Goal: Task Accomplishment & Management: Manage account settings

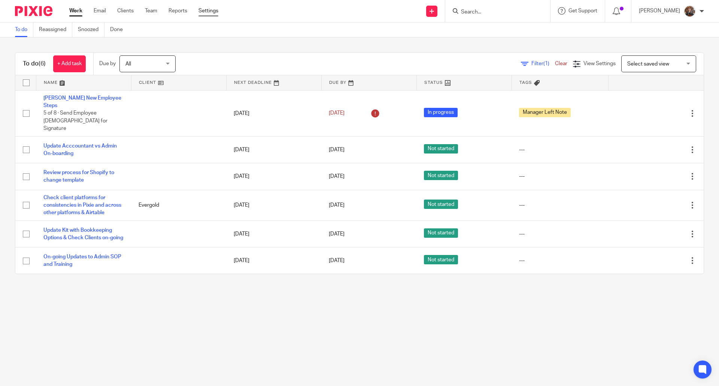
click at [211, 10] on link "Settings" at bounding box center [208, 10] width 20 height 7
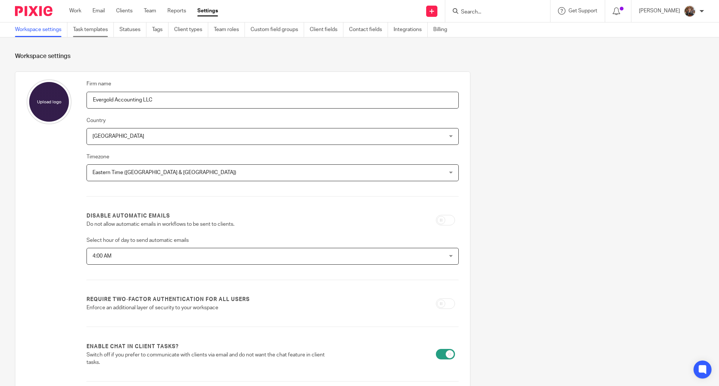
click at [85, 28] on link "Task templates" at bounding box center [93, 29] width 41 height 15
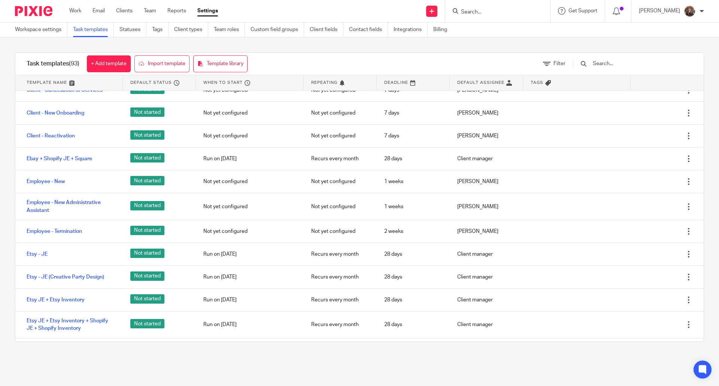
scroll to position [744, 0]
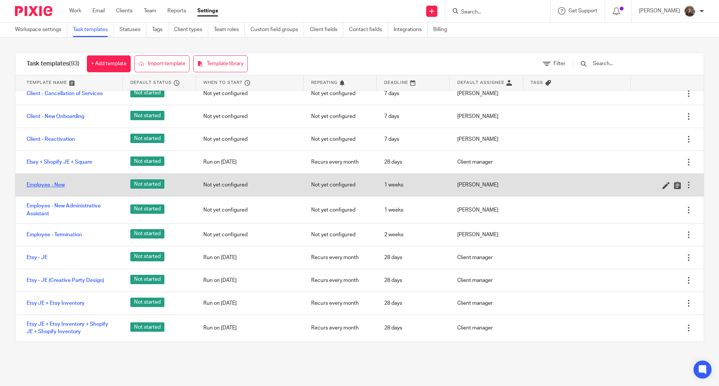
click at [34, 187] on link "Employee - New" at bounding box center [46, 184] width 38 height 7
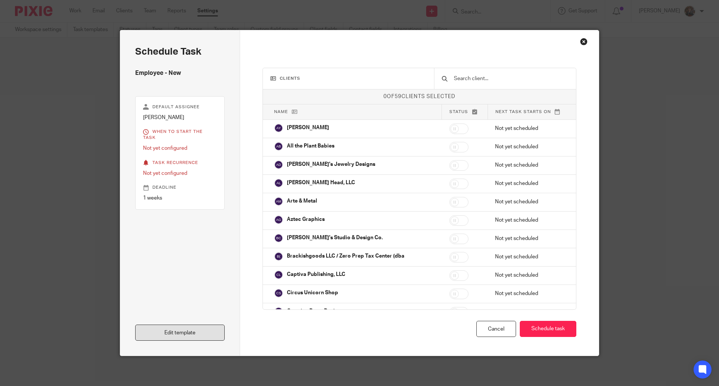
click at [173, 334] on link "Edit template" at bounding box center [179, 332] width 89 height 16
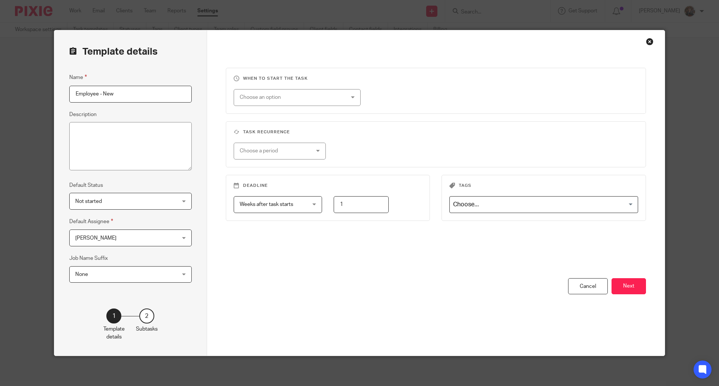
click at [623, 295] on div "You have unsaved changes Cancel Next" at bounding box center [436, 316] width 420 height 77
click at [624, 292] on button "Next" at bounding box center [628, 286] width 34 height 16
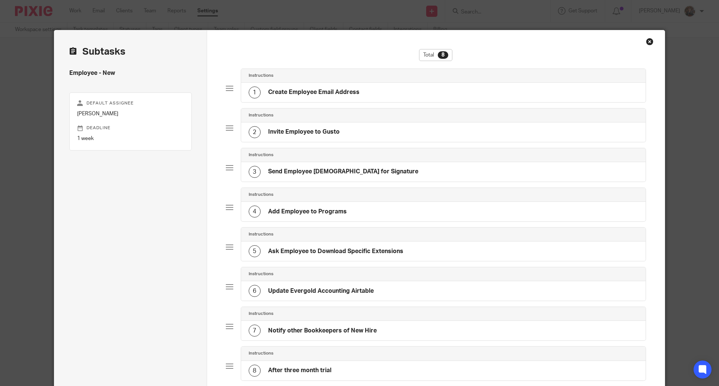
click at [305, 248] on h4 "Ask Employee to Download Specific Extensions" at bounding box center [335, 251] width 135 height 8
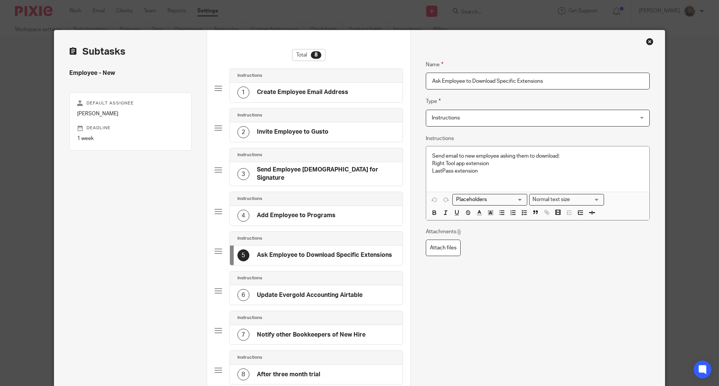
click at [305, 251] on h4 "Ask Employee to Download Specific Extensions" at bounding box center [324, 255] width 135 height 8
click at [646, 42] on div "Close this dialog window" at bounding box center [649, 41] width 7 height 7
click at [648, 42] on div "Close this dialog window" at bounding box center [649, 41] width 7 height 7
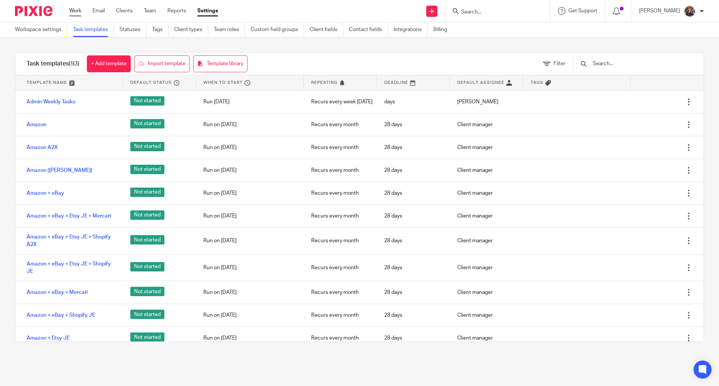
click at [79, 11] on link "Work" at bounding box center [75, 10] width 12 height 7
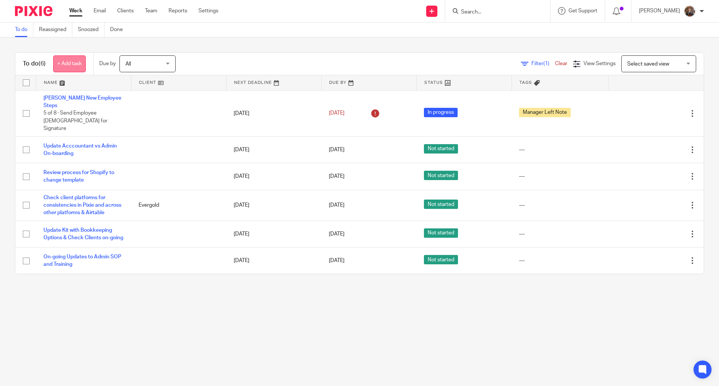
click at [76, 62] on link "+ Add task" at bounding box center [69, 63] width 33 height 17
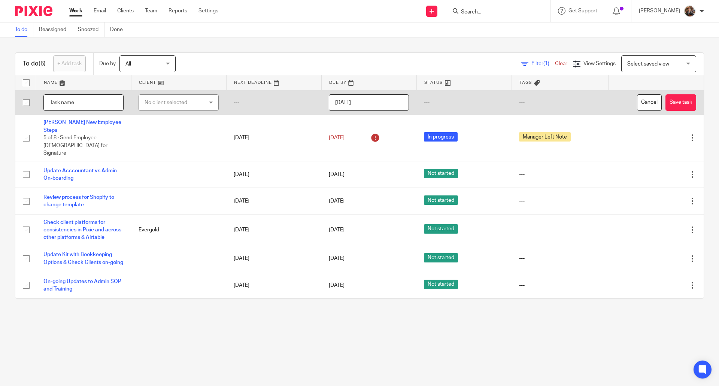
click at [66, 104] on input "text" at bounding box center [83, 102] width 80 height 17
click at [150, 98] on div "No client selected" at bounding box center [173, 103] width 59 height 16
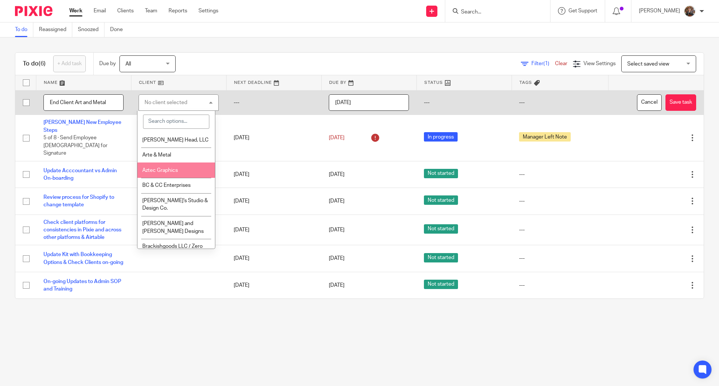
scroll to position [84, 0]
click at [151, 167] on span "Arte & Metal" at bounding box center [156, 169] width 29 height 5
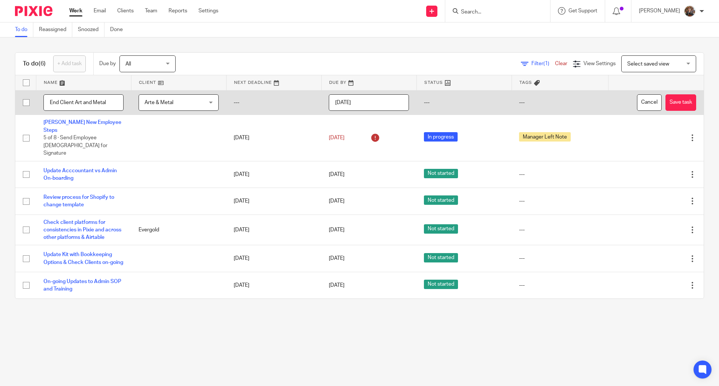
click at [82, 102] on input "End Client Art and Metal" at bounding box center [83, 102] width 80 height 17
click at [94, 100] on input "End Client Arte and Metal" at bounding box center [83, 102] width 80 height 17
type input "End Client Arte & Metal"
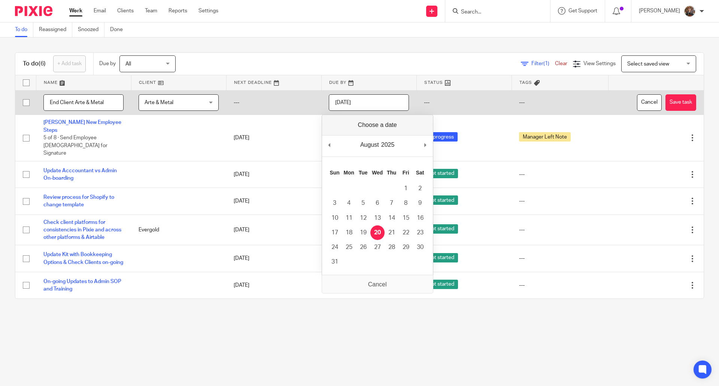
click at [370, 104] on input "[DATE]" at bounding box center [369, 102] width 80 height 17
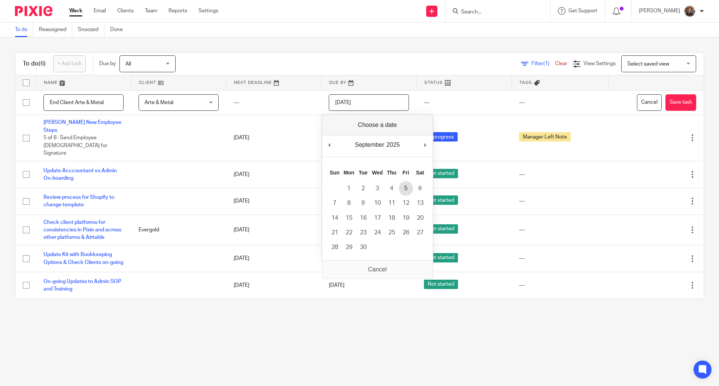
type input "2025-09-05"
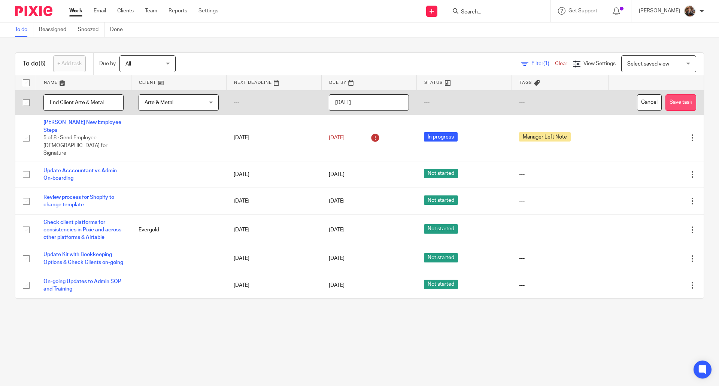
click at [674, 103] on button "Save task" at bounding box center [680, 102] width 31 height 17
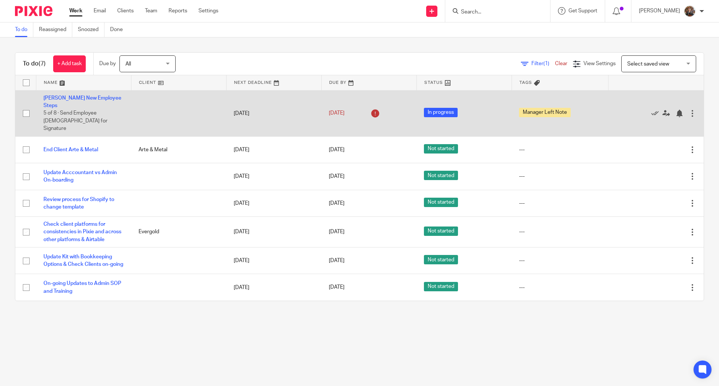
click at [442, 108] on span "In progress" at bounding box center [441, 112] width 34 height 9
click at [88, 97] on link "[PERSON_NAME] New Employee Steps" at bounding box center [82, 101] width 78 height 13
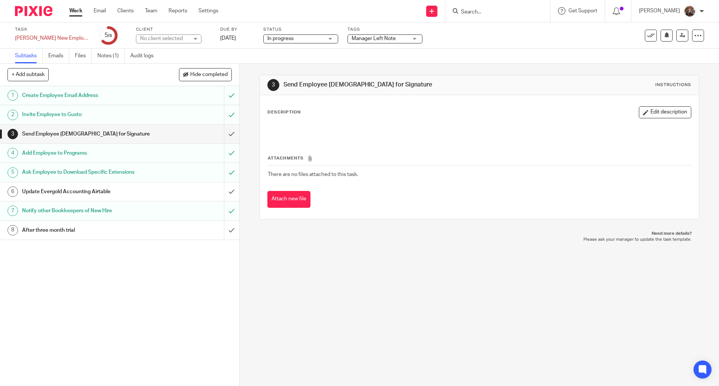
click at [126, 193] on h1 "Update Evergold Accounting Airtable" at bounding box center [86, 191] width 129 height 11
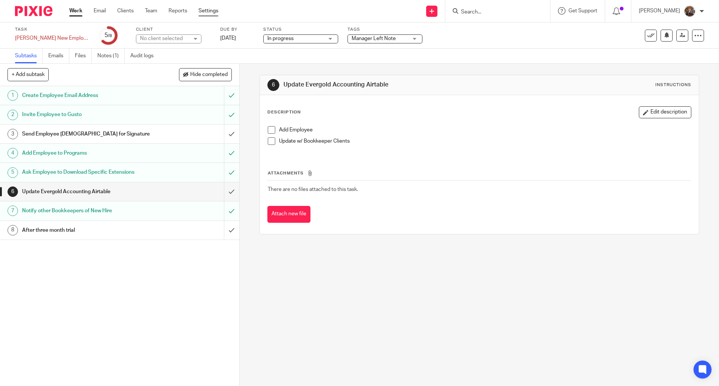
click at [209, 12] on link "Settings" at bounding box center [208, 10] width 20 height 7
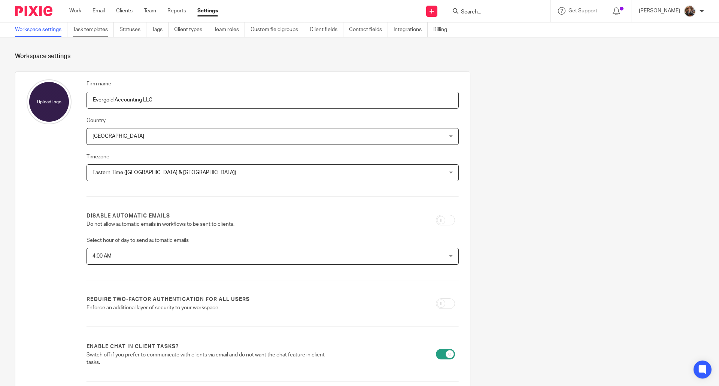
click at [95, 29] on link "Task templates" at bounding box center [93, 29] width 41 height 15
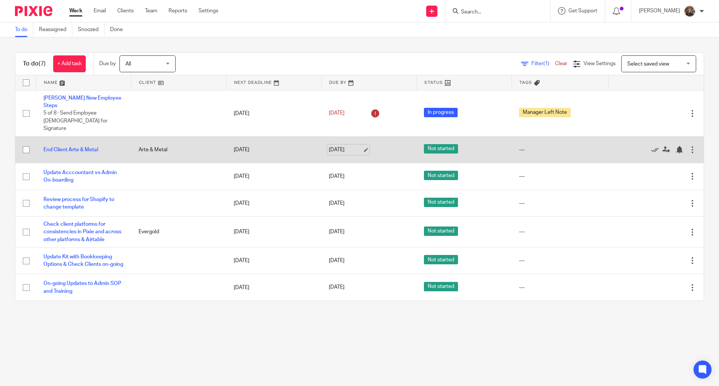
click at [339, 146] on link "Sep 5, 2025" at bounding box center [346, 150] width 34 height 8
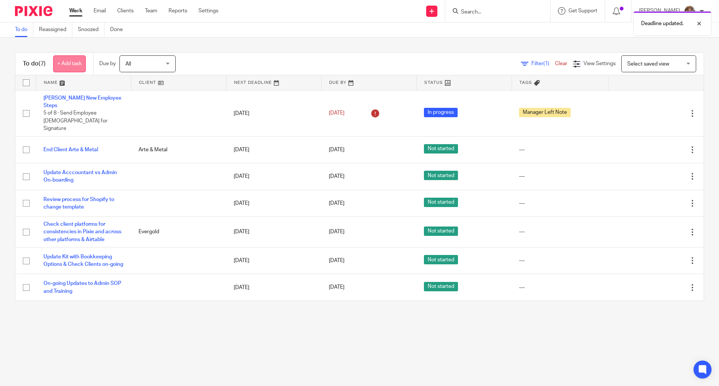
click at [60, 62] on link "+ Add task" at bounding box center [69, 63] width 33 height 17
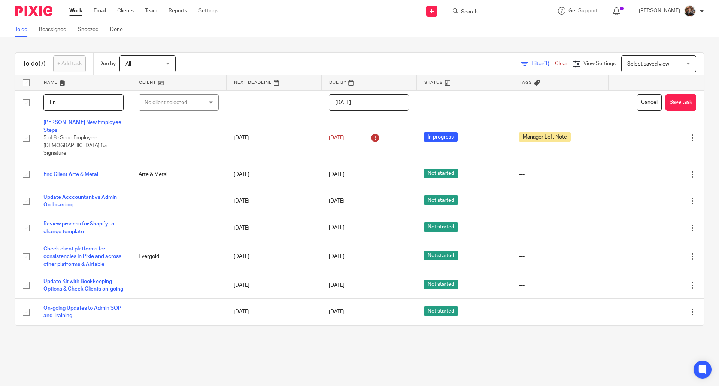
type input "E"
type input "C"
type input "T"
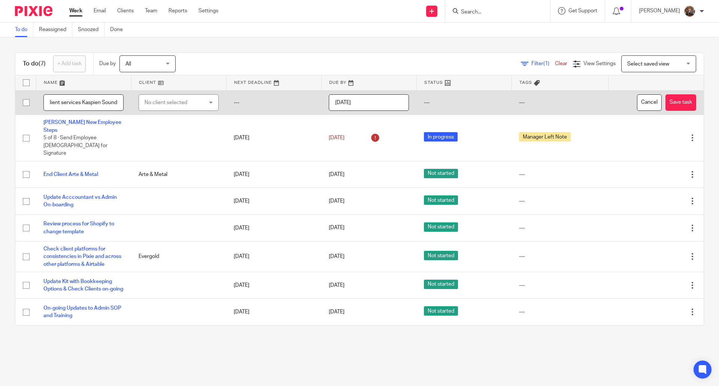
type input "End Client services Kaspien Sound"
click at [194, 102] on div "No client selected" at bounding box center [173, 103] width 59 height 16
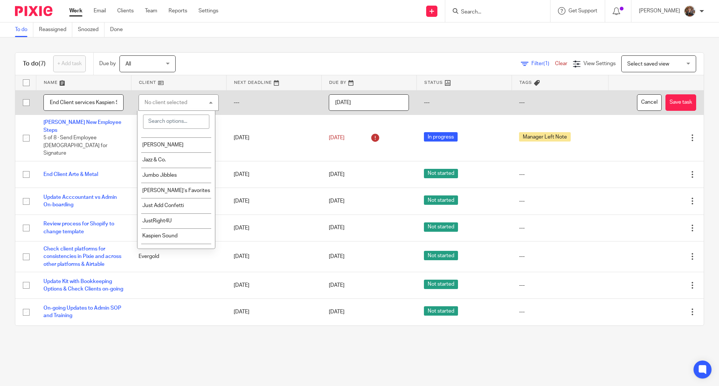
scroll to position [523, 0]
click at [179, 210] on li "Kaspien Sound" at bounding box center [176, 217] width 78 height 15
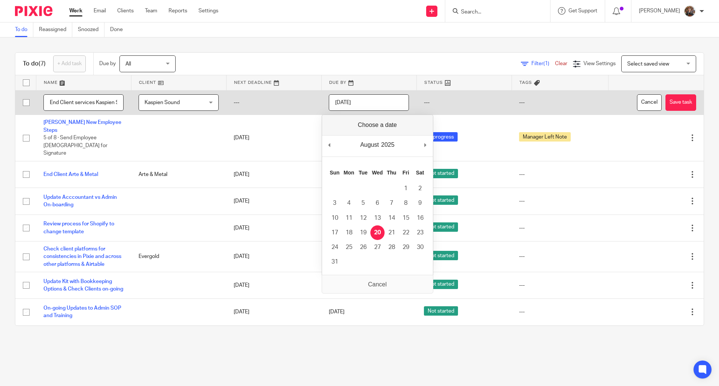
click at [376, 103] on input "2025-08-20" at bounding box center [369, 102] width 80 height 17
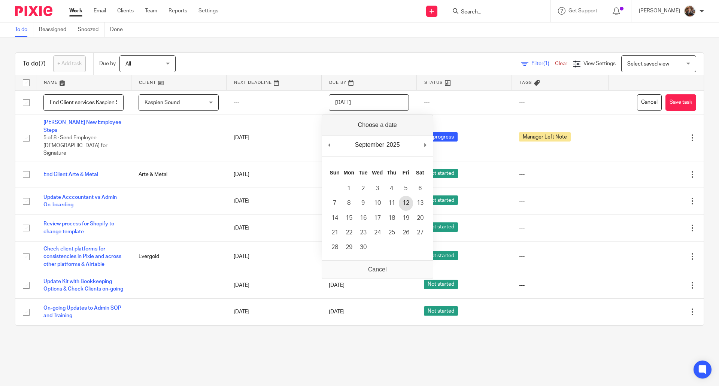
type input "2025-09-12"
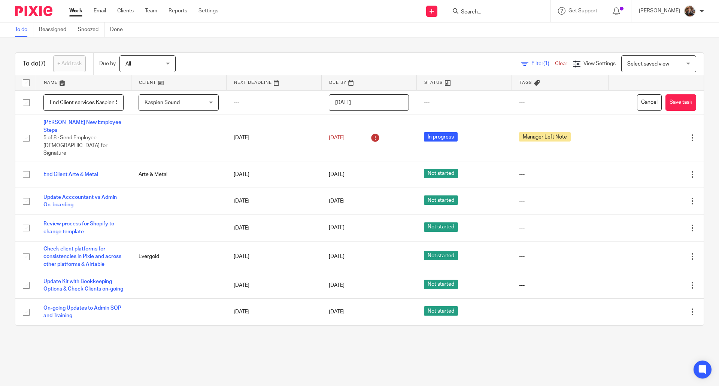
click at [416, 214] on td "Not started" at bounding box center [463, 227] width 95 height 27
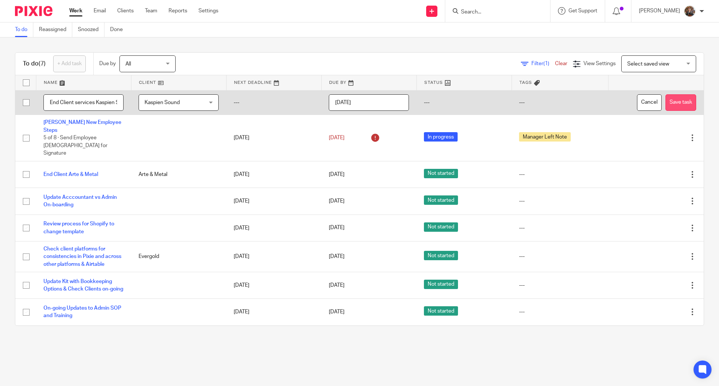
click at [665, 101] on button "Save task" at bounding box center [680, 102] width 31 height 17
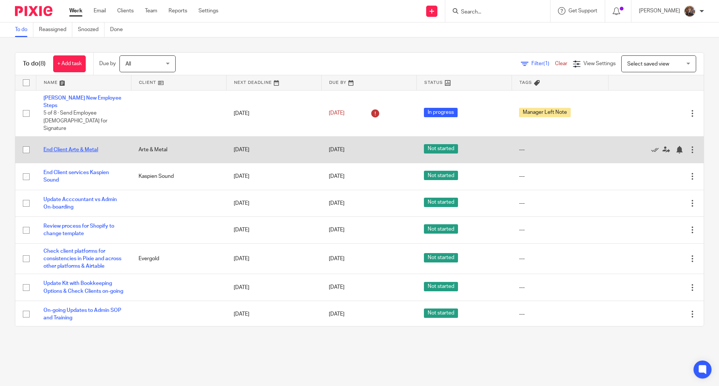
click at [78, 147] on link "End Client Arte & Metal" at bounding box center [70, 149] width 55 height 5
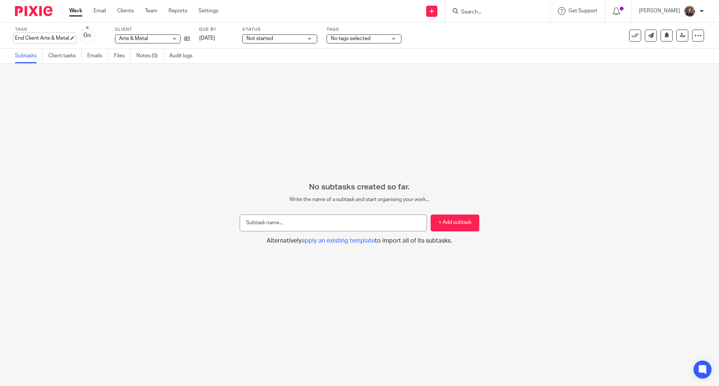
click at [27, 41] on div "End Client Arte & Metal Save End Client Arte & Metal" at bounding box center [42, 37] width 54 height 7
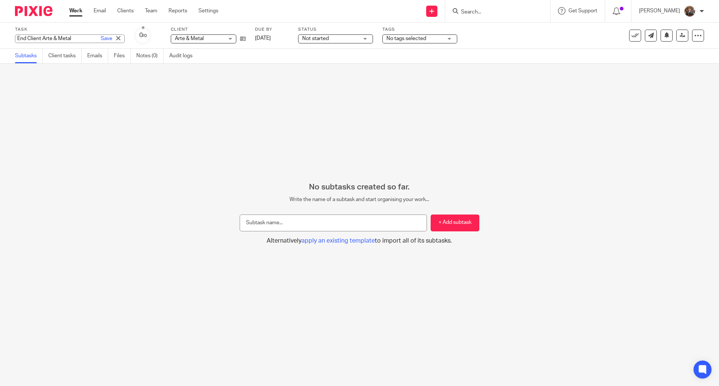
click at [45, 38] on input "End Client Arte & Metal" at bounding box center [70, 38] width 110 height 9
click at [42, 38] on input "End Client Arte & Metal" at bounding box center [70, 38] width 110 height 9
type input "End Client Services Arte & Metal"
click at [101, 39] on link "Save" at bounding box center [107, 38] width 12 height 7
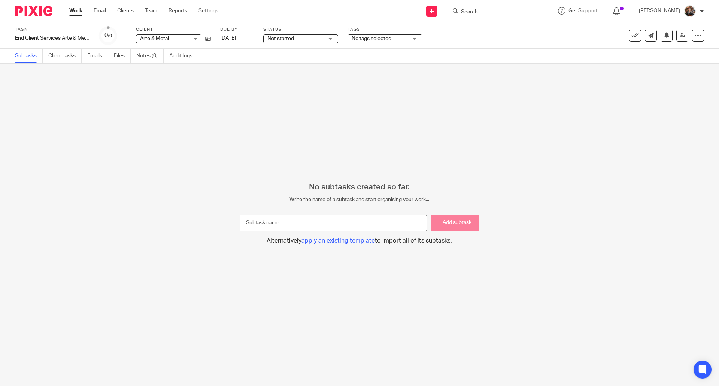
click at [442, 219] on button "+ Add subtask" at bounding box center [454, 222] width 49 height 17
click at [311, 243] on span "apply an existing template" at bounding box center [337, 241] width 73 height 6
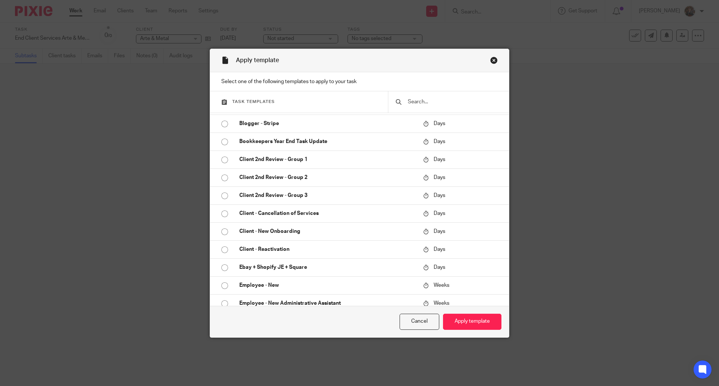
scroll to position [444, 0]
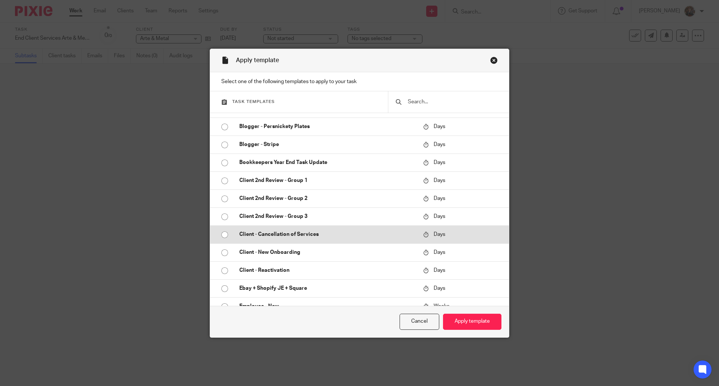
click at [285, 238] on p "Client - Cancellation of Services" at bounding box center [327, 234] width 176 height 7
radio input "true"
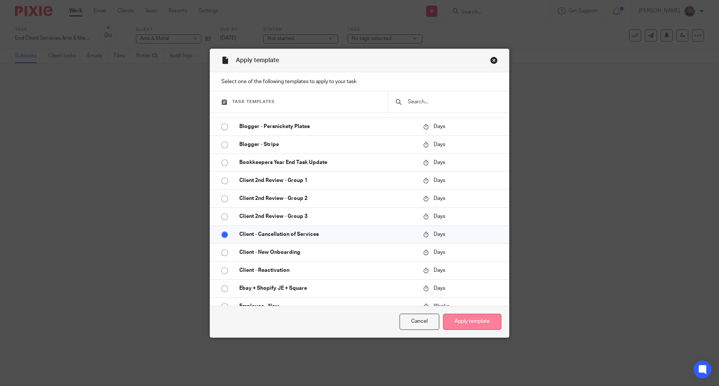
click at [481, 326] on button "Apply template" at bounding box center [472, 322] width 58 height 16
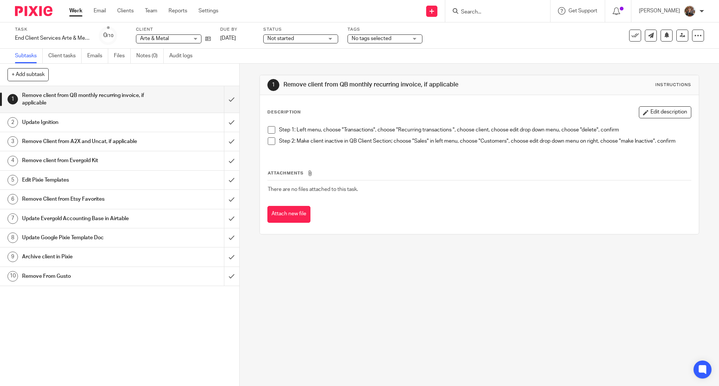
click at [76, 13] on link "Work" at bounding box center [75, 10] width 13 height 7
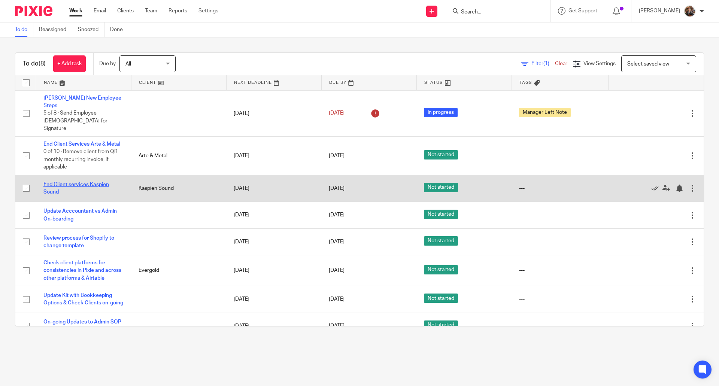
click at [54, 183] on link "End Client services Kaspien Sound" at bounding box center [75, 188] width 65 height 13
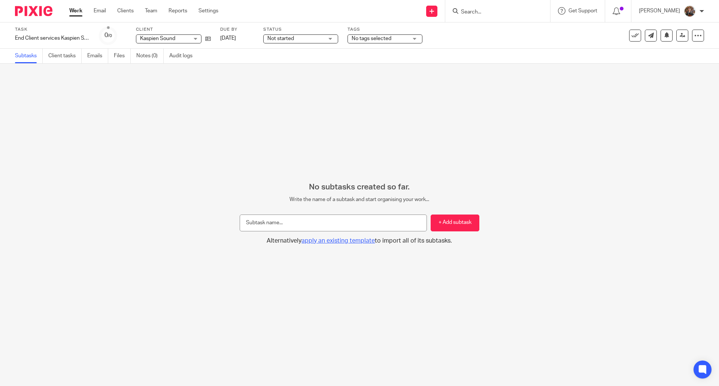
click at [318, 241] on span "apply an existing template" at bounding box center [337, 241] width 73 height 6
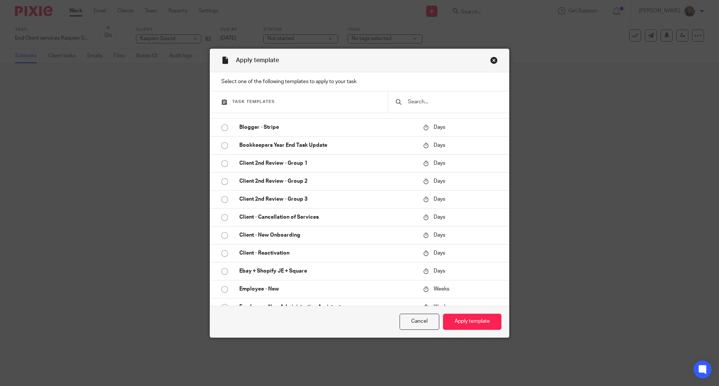
scroll to position [465, 0]
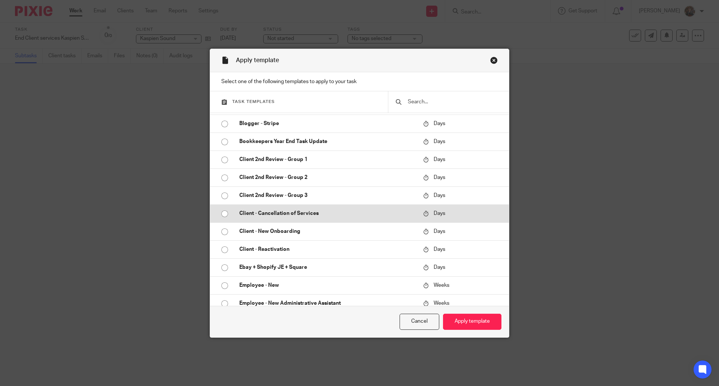
click at [220, 211] on input "radio" at bounding box center [224, 214] width 14 height 14
radio input "false"
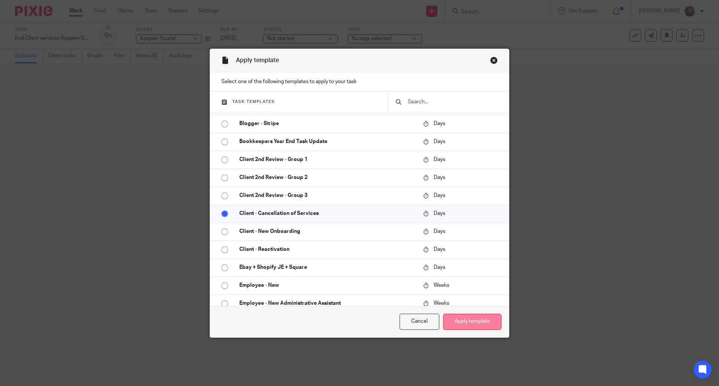
click at [461, 321] on button "Apply template" at bounding box center [472, 322] width 58 height 16
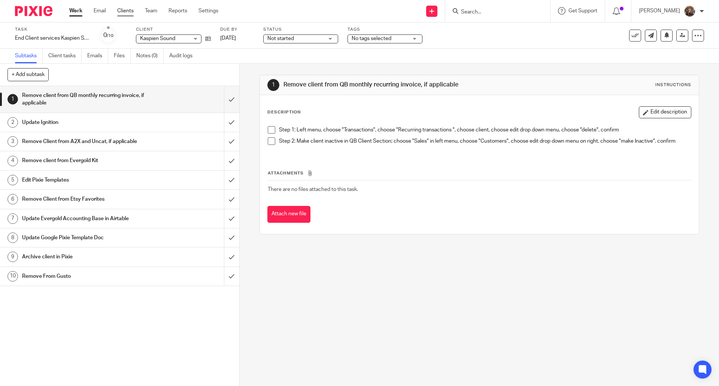
click at [127, 12] on link "Clients" at bounding box center [125, 10] width 16 height 7
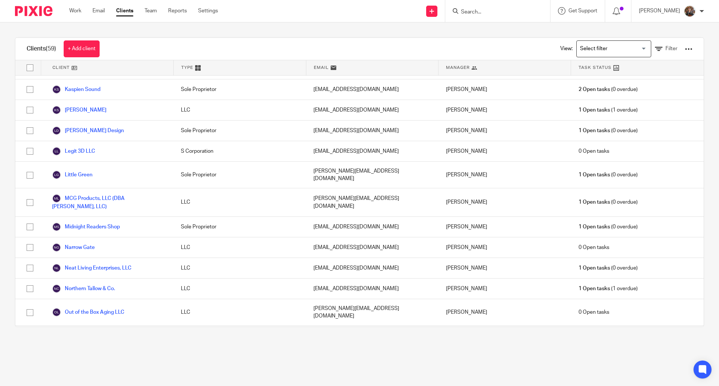
scroll to position [477, 0]
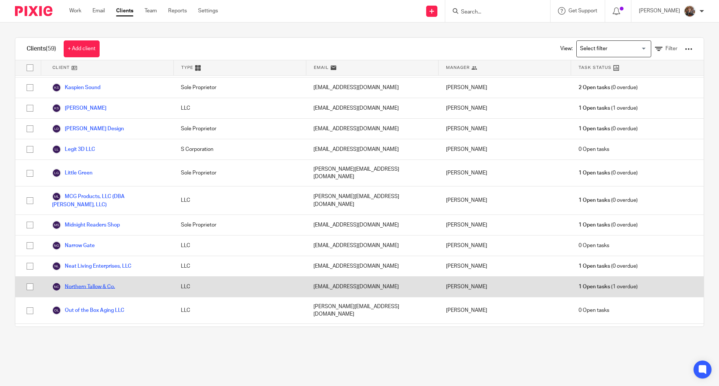
click at [90, 282] on link "Northern Tallow & Co." at bounding box center [83, 286] width 63 height 9
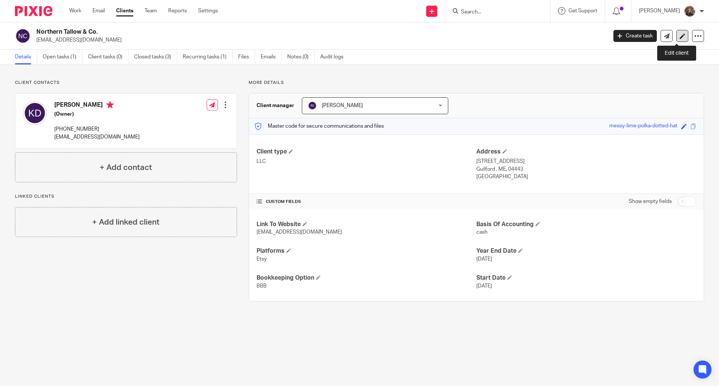
click at [679, 36] on icon at bounding box center [682, 36] width 6 height 6
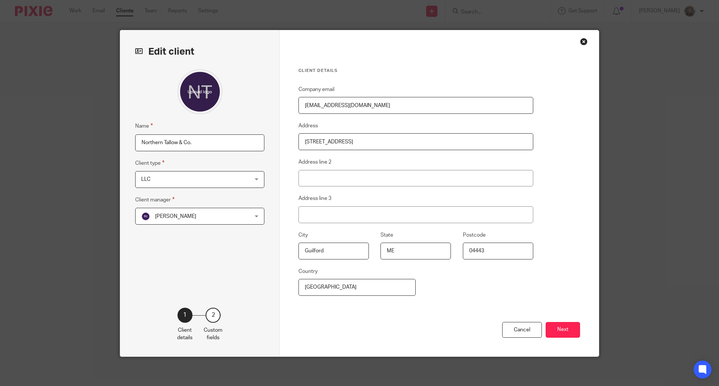
click at [196, 141] on input "Northern Tallow & Co." at bounding box center [199, 142] width 129 height 17
type input "Northern Tallow & Co."
click at [510, 322] on div "Cancel Next" at bounding box center [438, 339] width 281 height 35
click at [512, 331] on div "Cancel" at bounding box center [522, 330] width 40 height 16
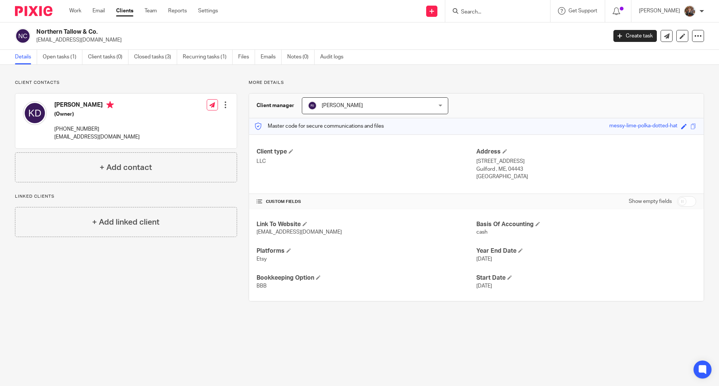
click at [678, 201] on input "checkbox" at bounding box center [686, 201] width 19 height 10
checkbox input "true"
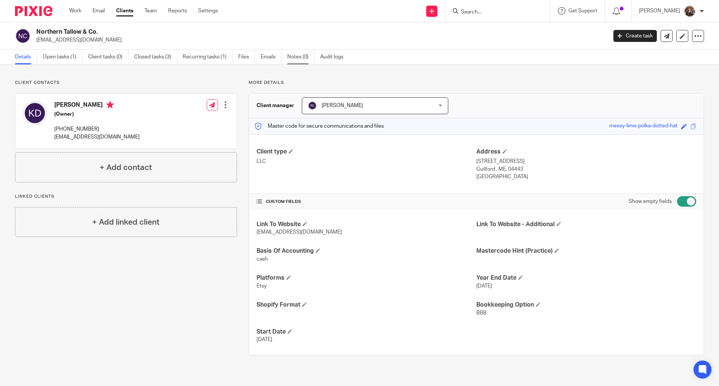
click at [292, 56] on link "Notes (0)" at bounding box center [300, 57] width 27 height 15
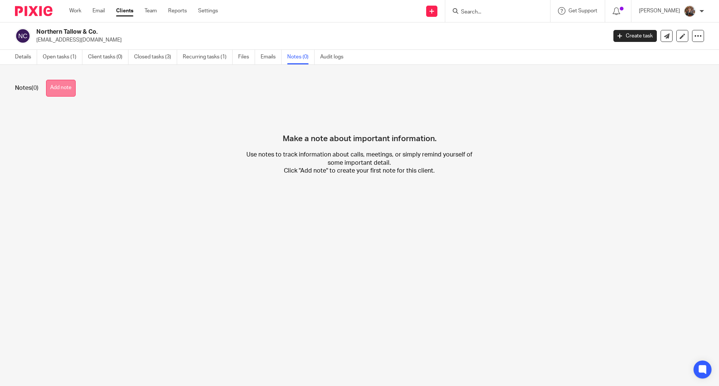
click at [64, 91] on button "Add note" at bounding box center [61, 88] width 30 height 17
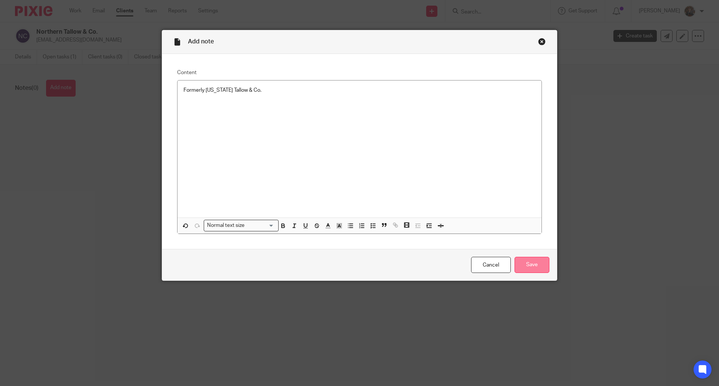
click at [527, 266] on input "Save" at bounding box center [531, 265] width 35 height 16
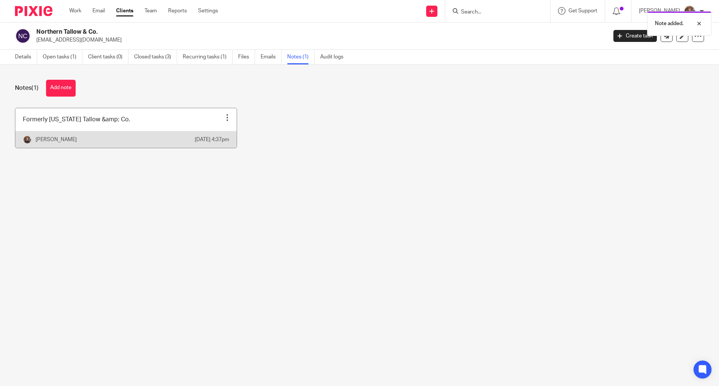
click at [223, 119] on div at bounding box center [226, 117] width 7 height 7
click at [206, 145] on span "Edit note" at bounding box center [208, 146] width 21 height 5
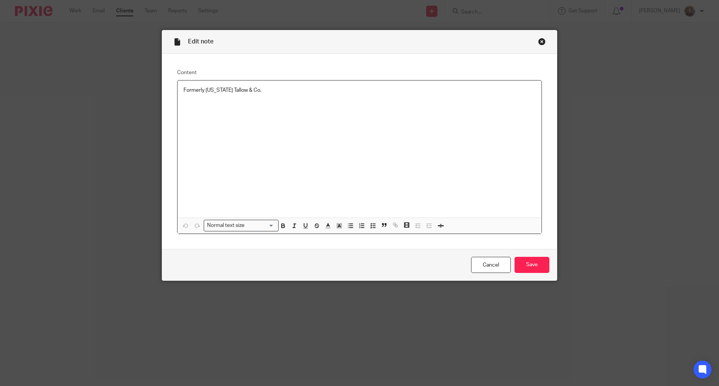
click at [237, 88] on p "Formerly Maine Tallow & Co." at bounding box center [359, 89] width 352 height 7
click at [528, 269] on input "Save" at bounding box center [531, 265] width 35 height 16
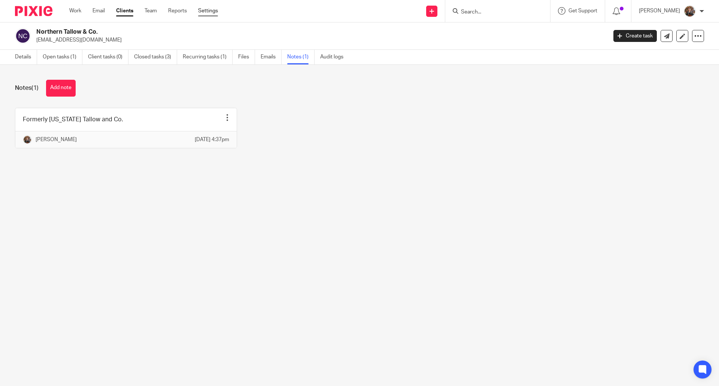
click at [210, 7] on link "Settings" at bounding box center [208, 10] width 20 height 7
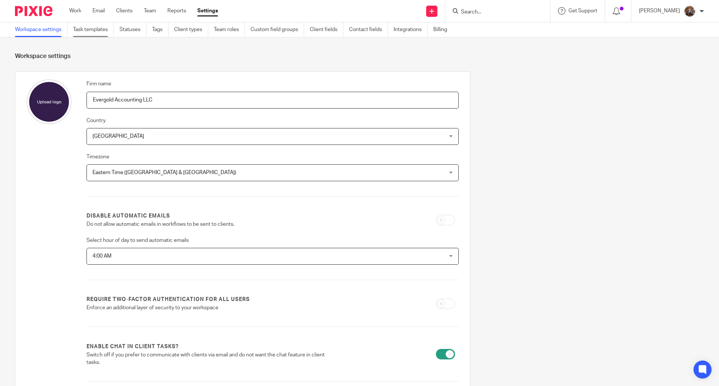
click at [92, 30] on link "Task templates" at bounding box center [93, 29] width 41 height 15
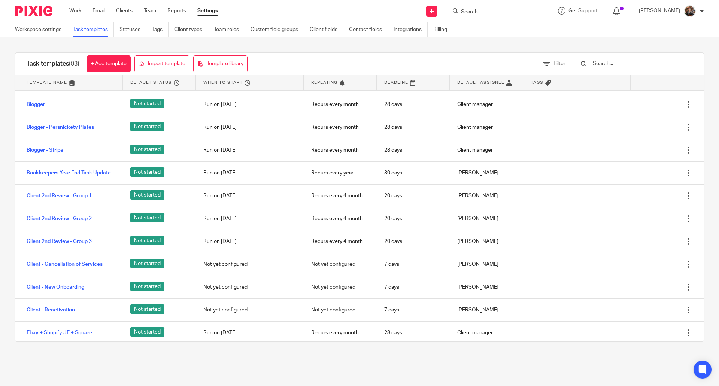
scroll to position [623, 0]
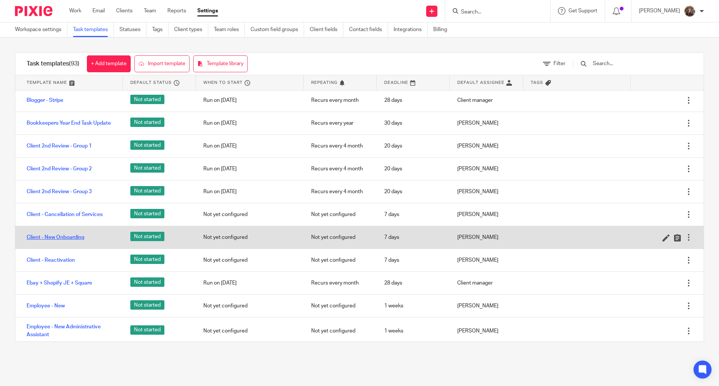
click at [36, 241] on link "Client - New Onboarding" at bounding box center [56, 237] width 58 height 7
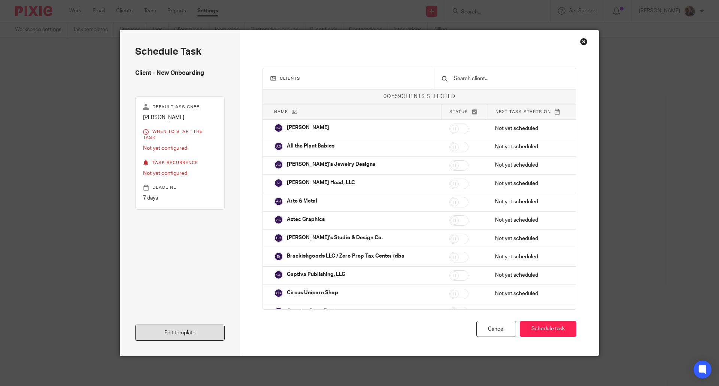
click at [181, 331] on link "Edit template" at bounding box center [179, 332] width 89 height 16
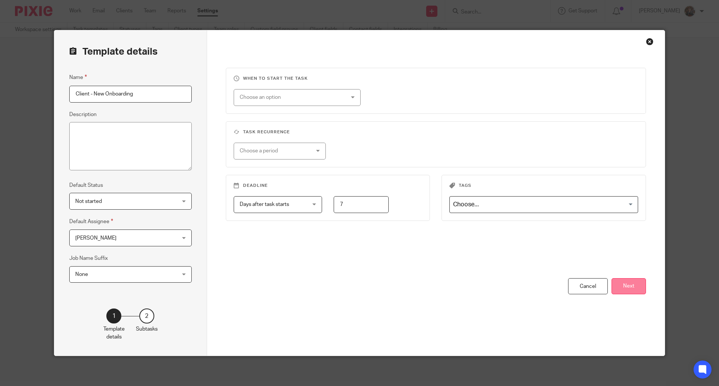
click at [632, 287] on button "Next" at bounding box center [628, 286] width 34 height 16
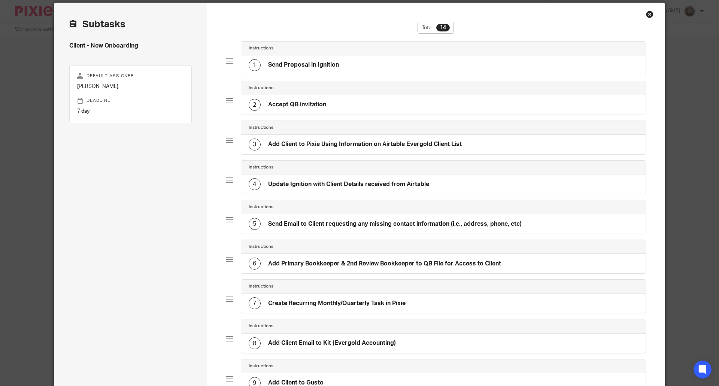
scroll to position [36, 0]
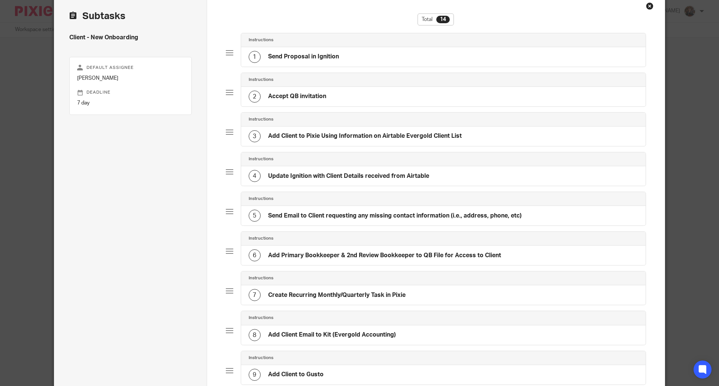
click at [646, 5] on div "Close this dialog window" at bounding box center [649, 5] width 7 height 7
click at [646, 6] on div "Close this dialog window" at bounding box center [649, 5] width 7 height 7
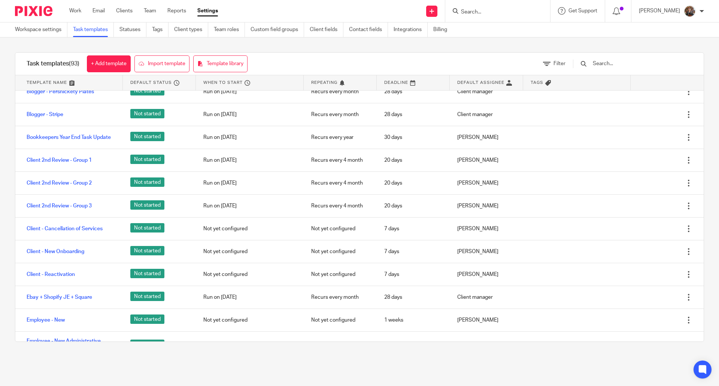
scroll to position [711, 0]
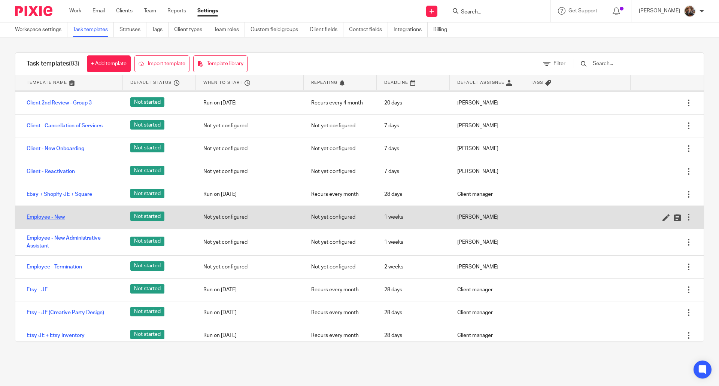
click at [50, 219] on link "Employee - New" at bounding box center [46, 216] width 38 height 7
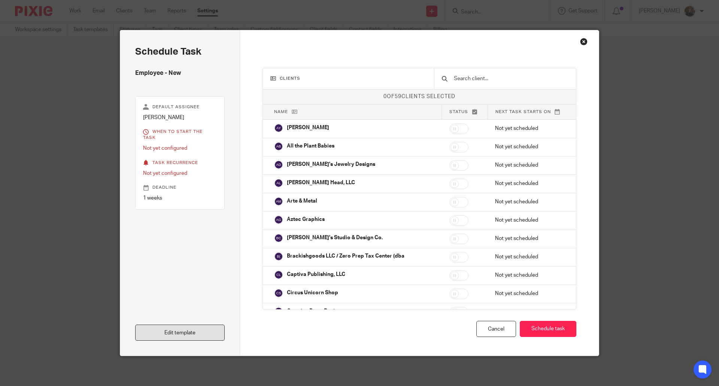
click at [201, 331] on link "Edit template" at bounding box center [179, 332] width 89 height 16
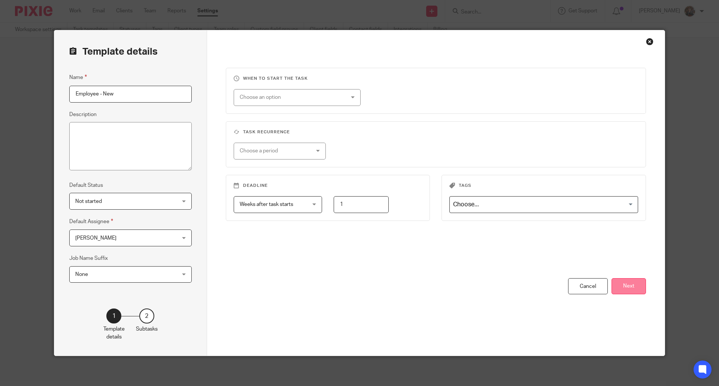
click at [629, 287] on button "Next" at bounding box center [628, 286] width 34 height 16
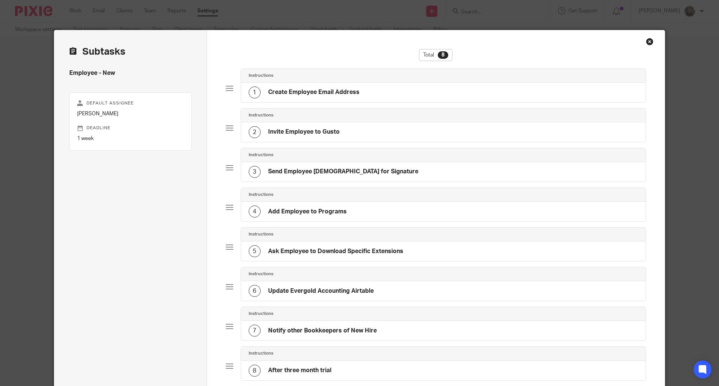
click at [409, 211] on div "4 Add Employee to Programs" at bounding box center [443, 211] width 405 height 19
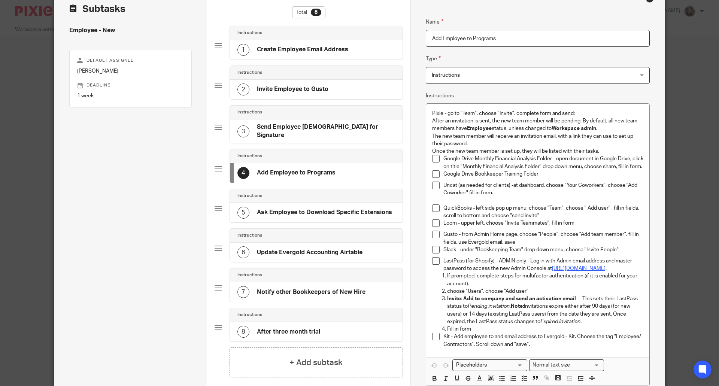
scroll to position [48, 0]
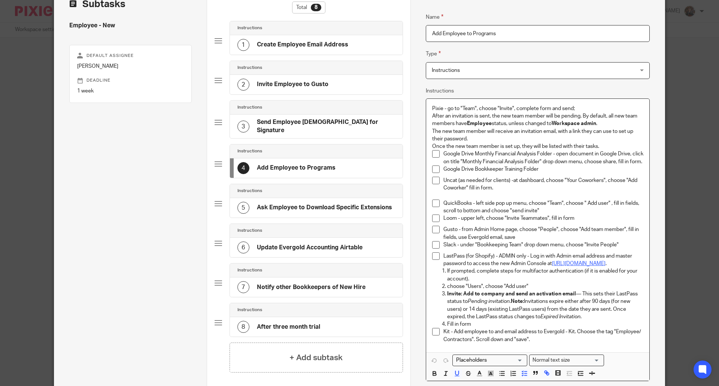
click at [561, 266] on u "[URL][DOMAIN_NAME]" at bounding box center [579, 263] width 54 height 5
click at [558, 266] on u "[URL][DOMAIN_NAME]" at bounding box center [579, 263] width 54 height 5
drag, startPoint x: 551, startPoint y: 271, endPoint x: 618, endPoint y: 271, distance: 67.0
click at [618, 268] on p "LastPass (for Shopify) - ADMIN only - Log in with Admin email address and maste…" at bounding box center [543, 259] width 200 height 15
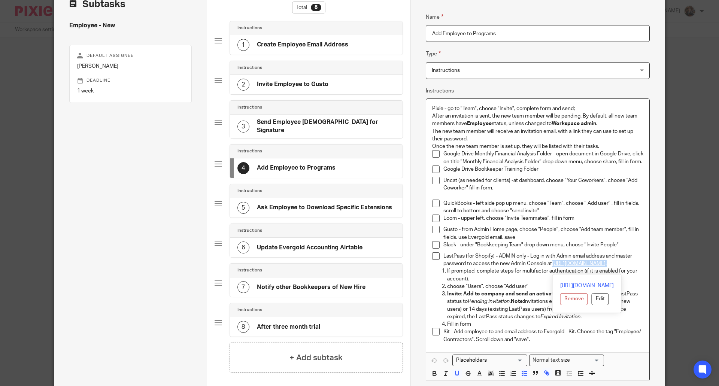
drag, startPoint x: 551, startPoint y: 272, endPoint x: 615, endPoint y: 270, distance: 64.4
click at [615, 268] on p "LastPass (for Shopify) - ADMIN only - Log in with Admin email address and maste…" at bounding box center [543, 259] width 200 height 15
copy p "[URL][DOMAIN_NAME] ."
click at [426, 299] on div "Pixie - go to "Team", choose "Invite", complete form and send; After an invitat…" at bounding box center [537, 225] width 223 height 253
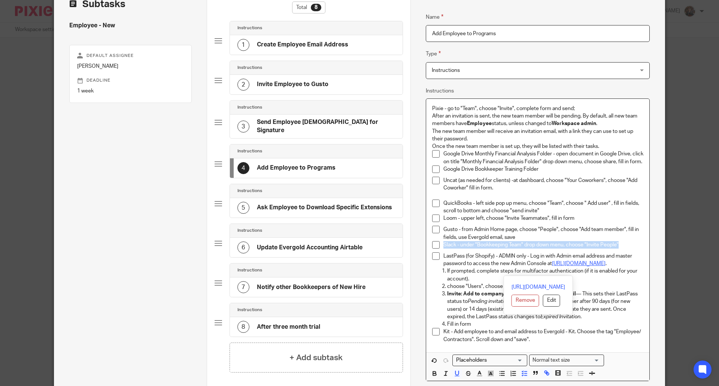
click at [455, 268] on p "LastPass (for Shopify) - ADMIN only - Log in with Admin email address and maste…" at bounding box center [543, 259] width 200 height 15
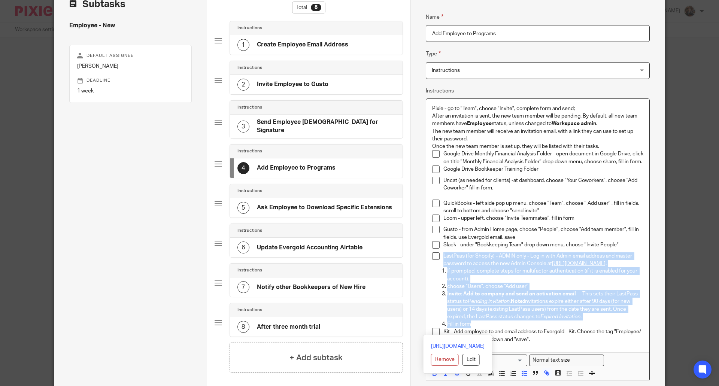
drag, startPoint x: 440, startPoint y: 263, endPoint x: 614, endPoint y: 330, distance: 186.3
click at [614, 330] on div "Pixie - go to "Team", choose "Invite", complete form and send; After an invitat…" at bounding box center [537, 225] width 223 height 253
copy div "LastPass (for Shopify) - ADMIN only - Log in with Admin email address and maste…"
